Goal: Transaction & Acquisition: Purchase product/service

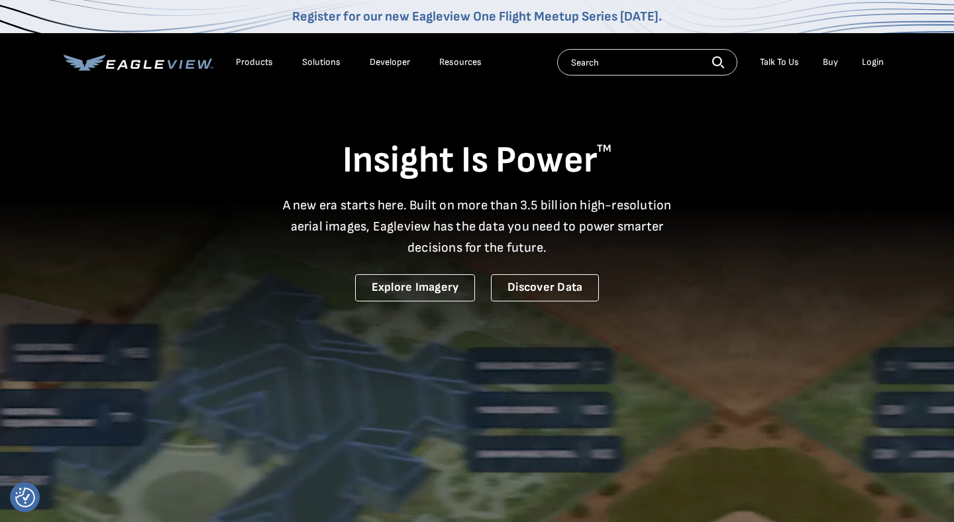
click at [868, 64] on div "Login" at bounding box center [873, 62] width 22 height 12
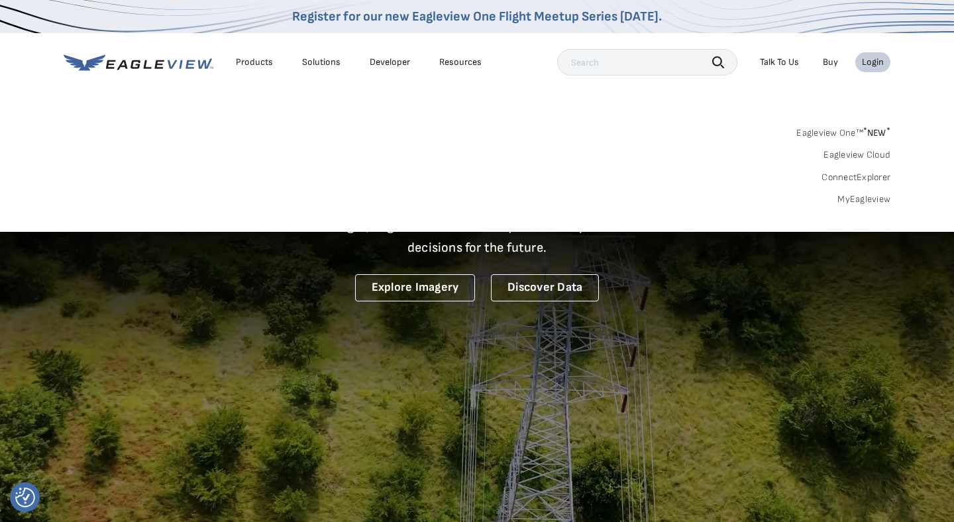
click at [842, 201] on link "MyEagleview" at bounding box center [863, 199] width 53 height 12
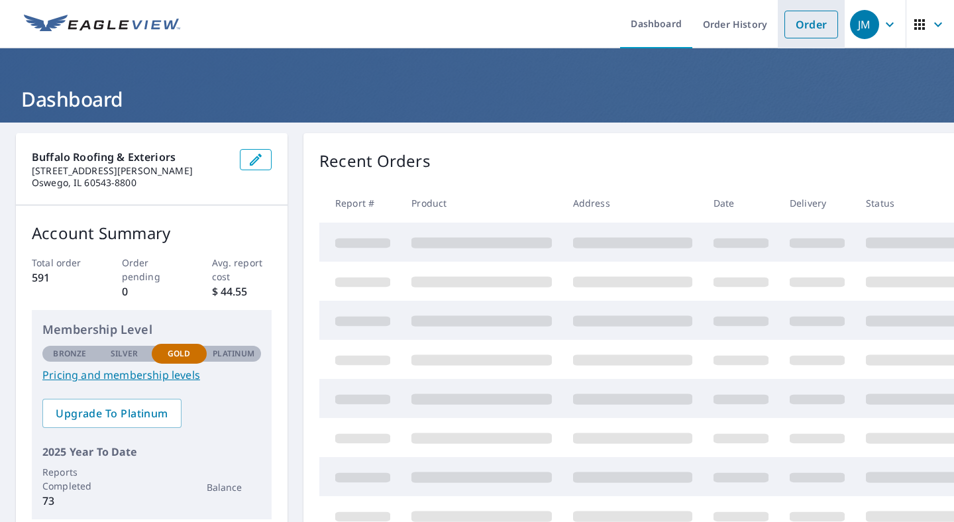
click at [798, 26] on link "Order" at bounding box center [811, 25] width 54 height 28
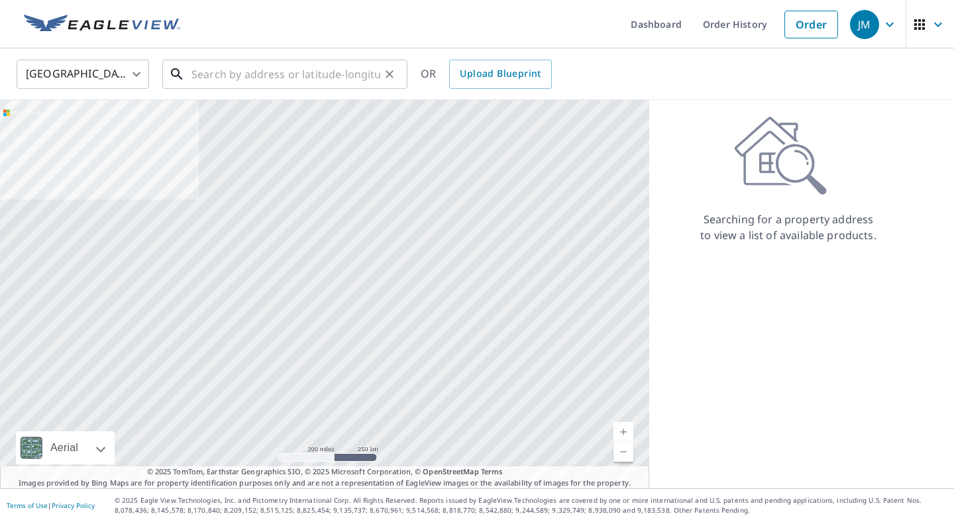
click at [259, 72] on input "text" at bounding box center [285, 74] width 189 height 37
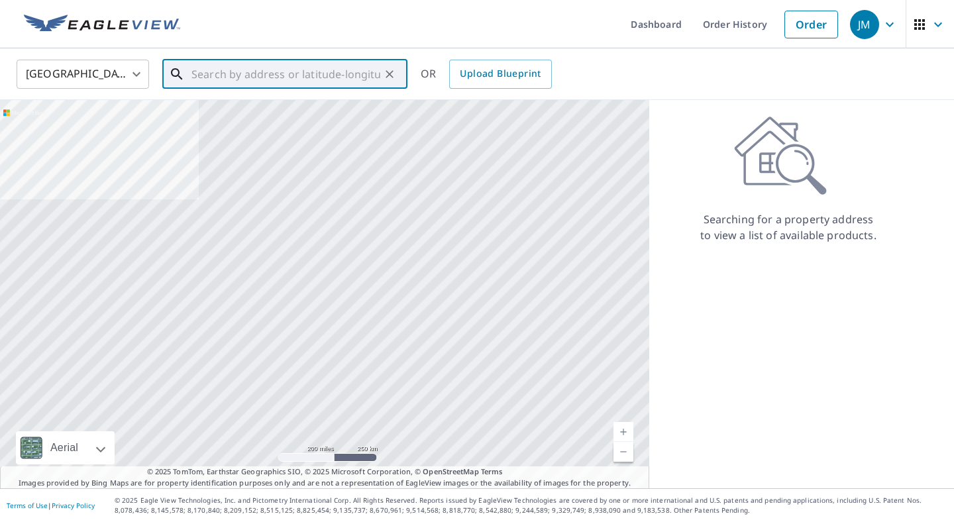
paste input "10S158 Illinois Route 59"
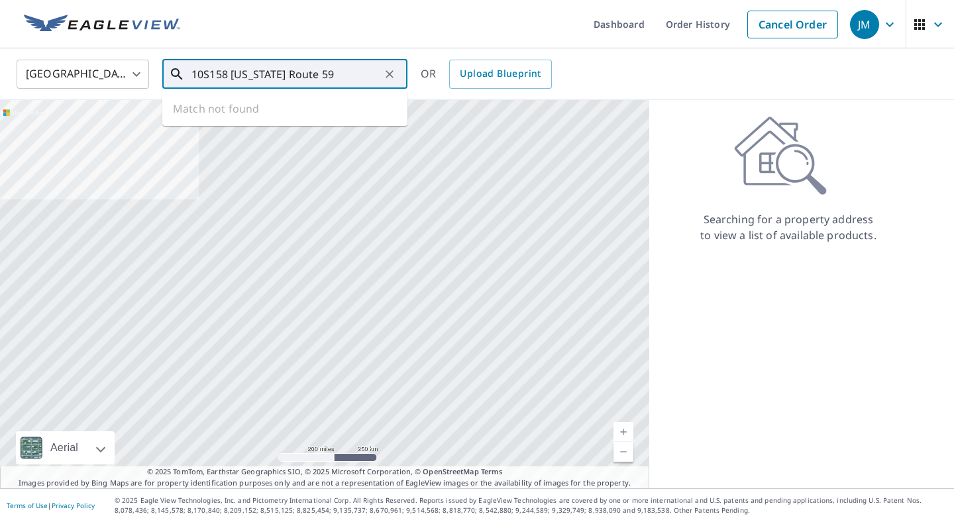
click at [294, 85] on input "10S158 Illinois Route 59" at bounding box center [285, 74] width 189 height 37
click at [319, 81] on input "10S158 Illinois Route 59" at bounding box center [285, 74] width 189 height 37
type input "1"
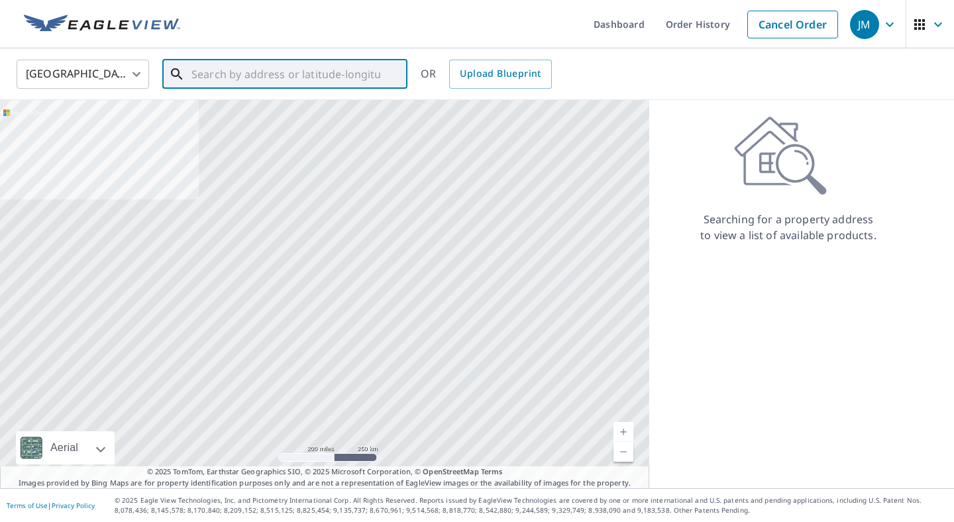
paste input "10S158 Illinois Route 59 Naperville, Illinois 6056"
type input "10S158 Illinois Route 59 Naperville, Illinois 6056"
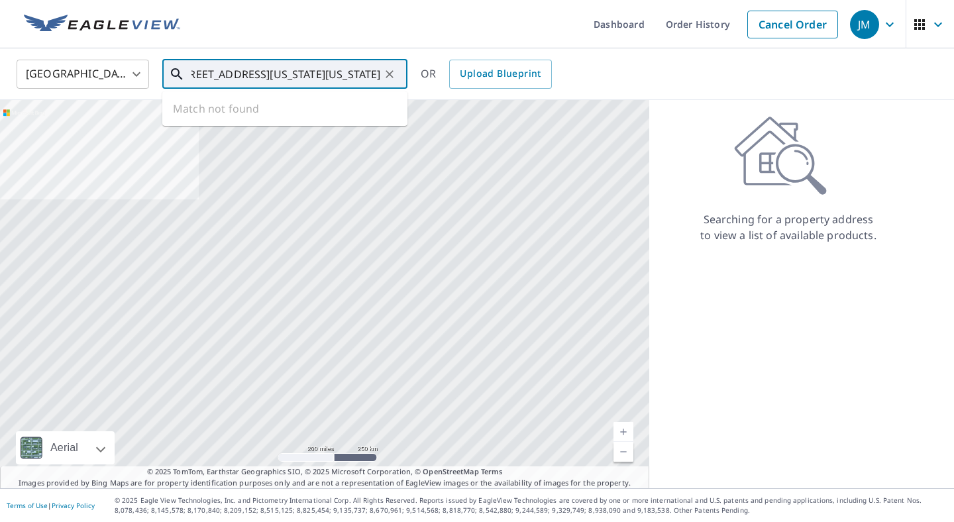
click at [248, 79] on input "10S158 Illinois Route 59 Naperville, Illinois 6056" at bounding box center [285, 74] width 189 height 37
click at [356, 65] on input "10S158 Illinois Route 59 Naperville, Illinois 6056" at bounding box center [285, 74] width 189 height 37
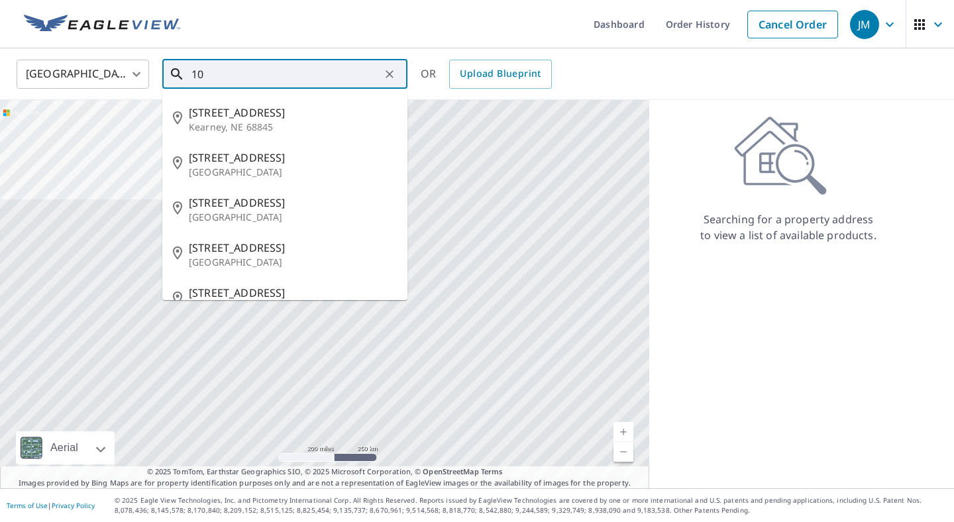
type input "1"
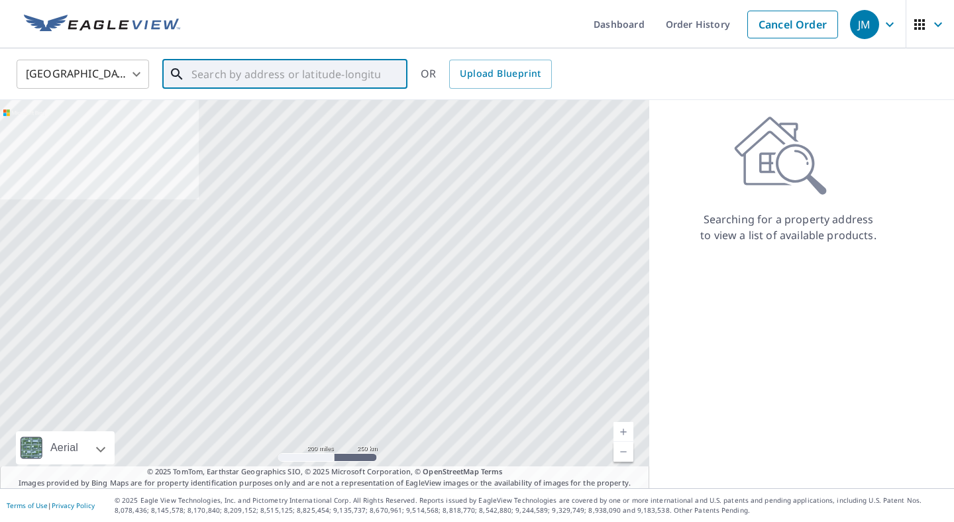
paste input "10S158 Route 59"
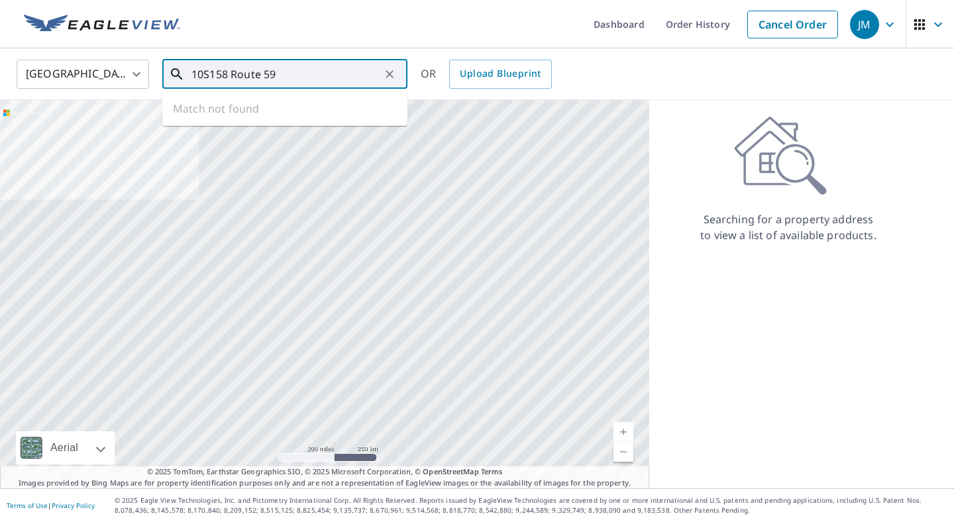
click at [321, 78] on input "10S158 Route 59" at bounding box center [285, 74] width 189 height 37
type input "10S158 Route 59"
